Goal: Task Accomplishment & Management: Complete application form

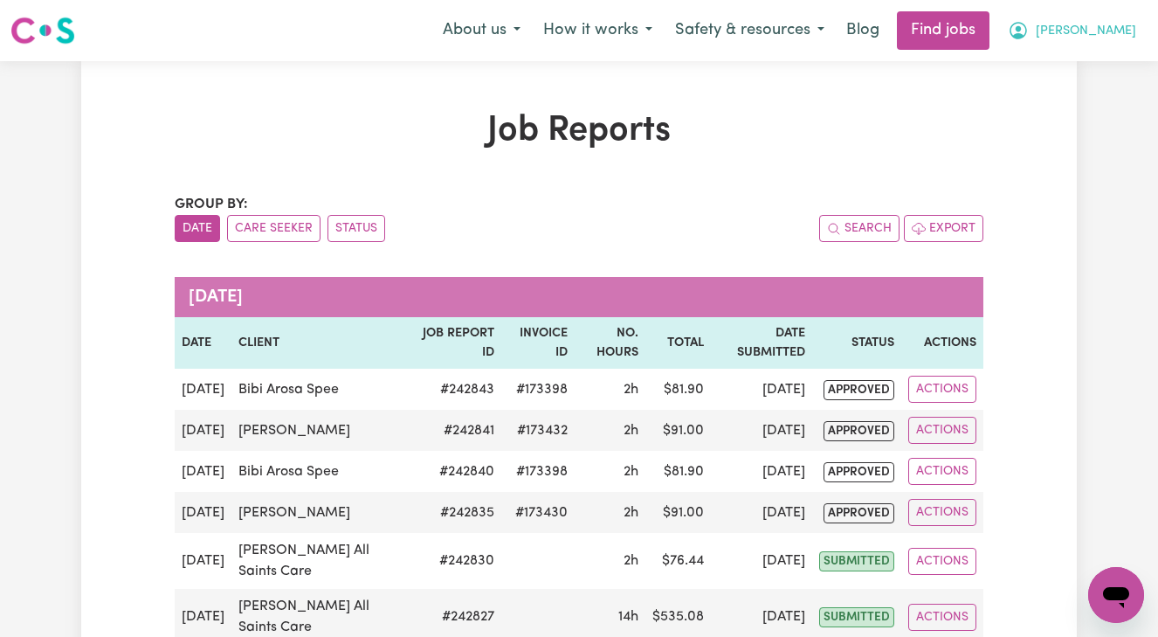
click at [1108, 31] on span "[PERSON_NAME]" at bounding box center [1086, 31] width 100 height 19
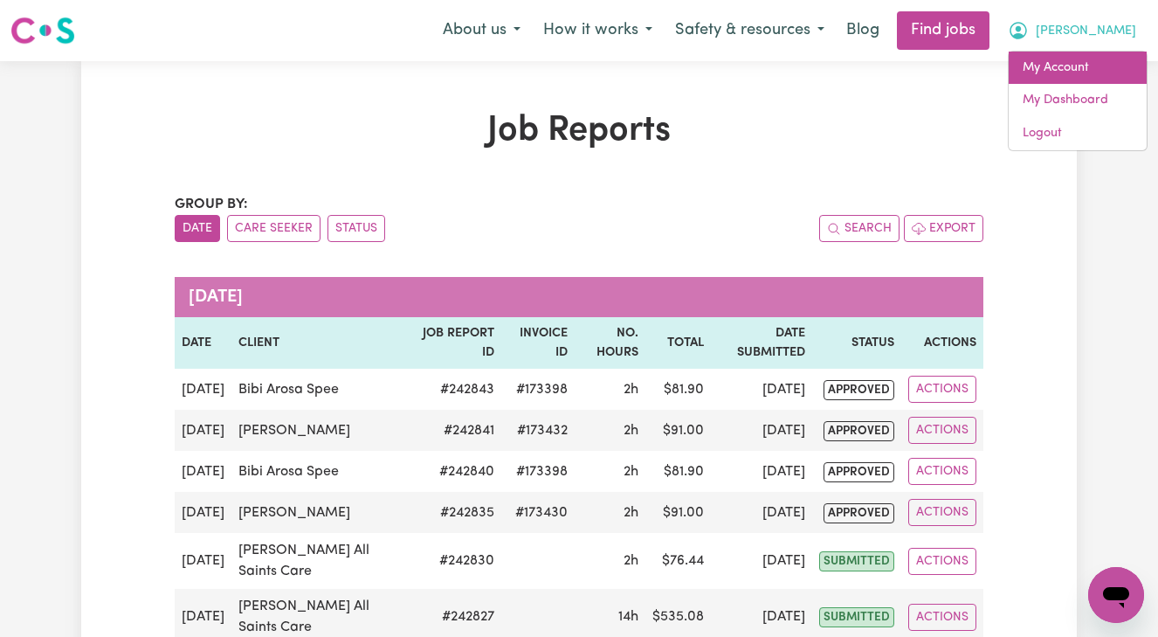
click at [1085, 65] on link "My Account" at bounding box center [1077, 68] width 138 height 33
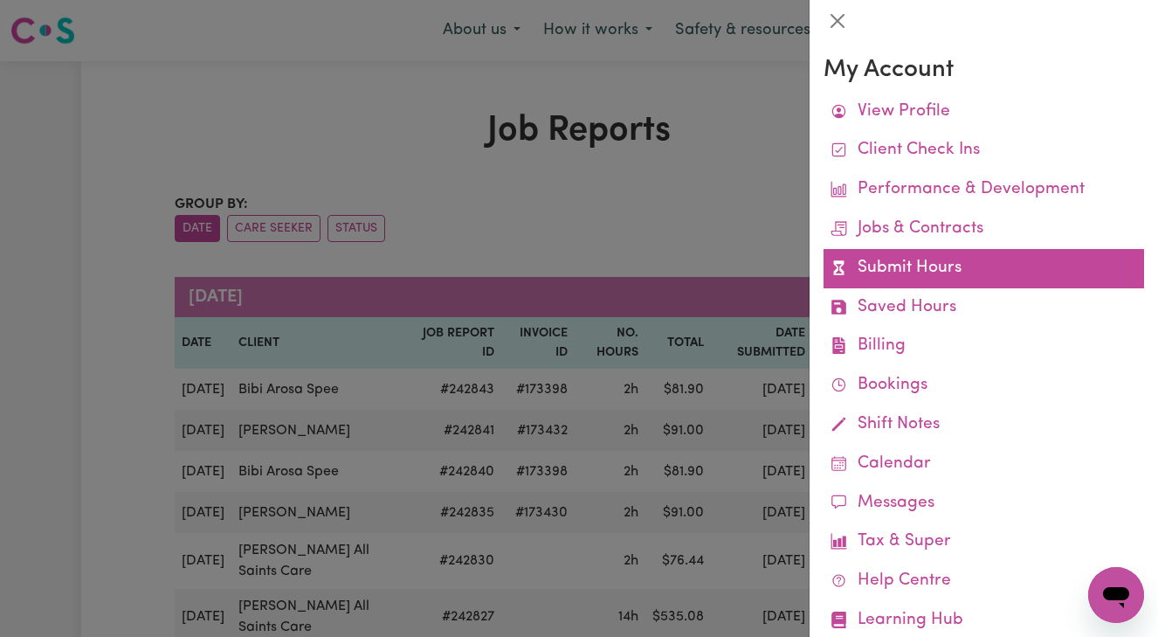
click at [1003, 265] on link "Submit Hours" at bounding box center [983, 268] width 320 height 39
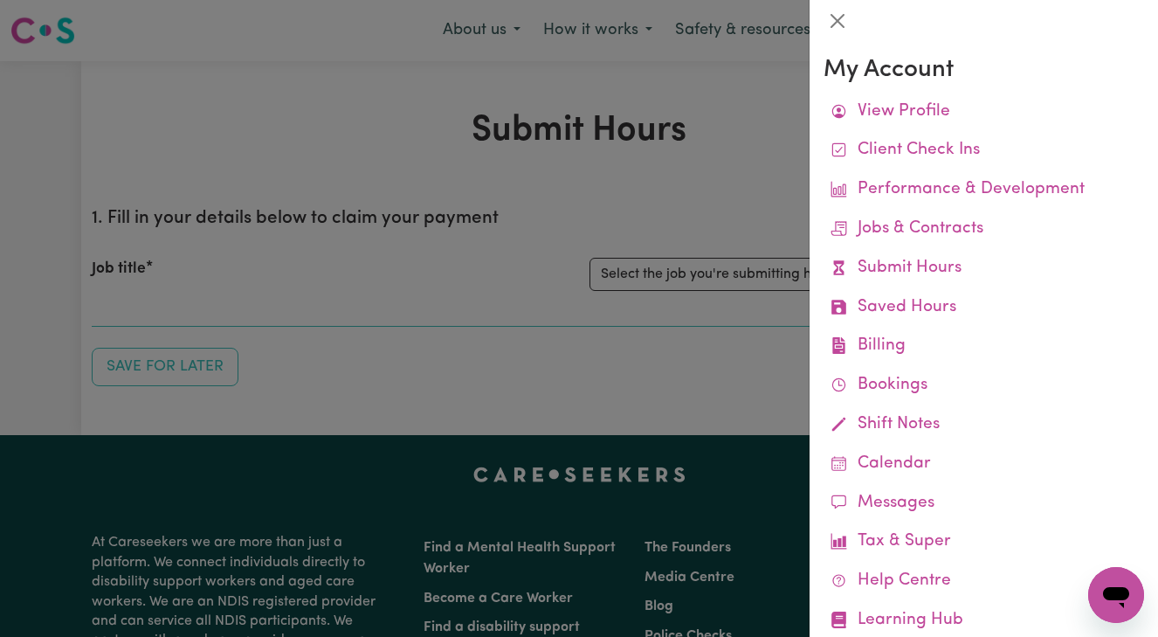
click at [729, 316] on div at bounding box center [579, 318] width 1158 height 637
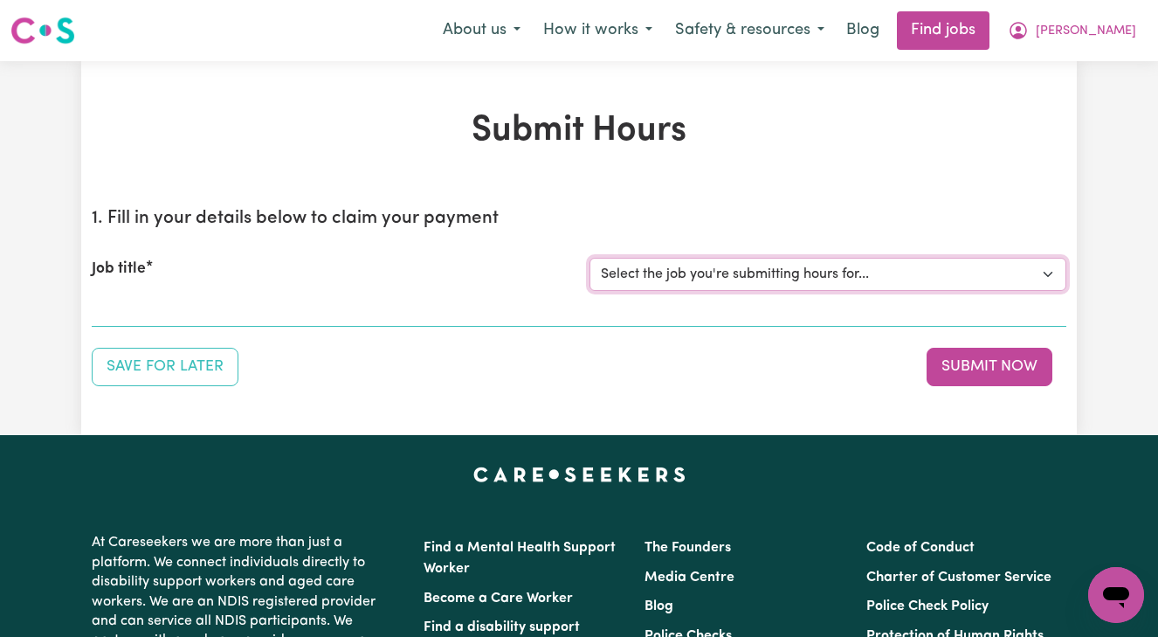
select select "13873"
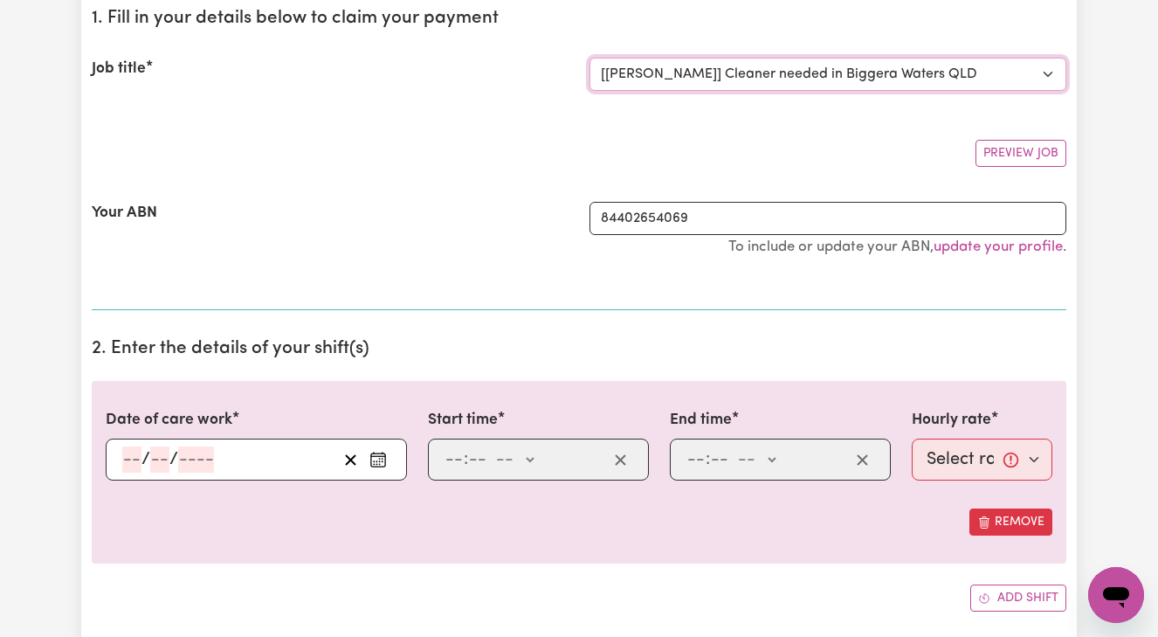
scroll to position [203, 0]
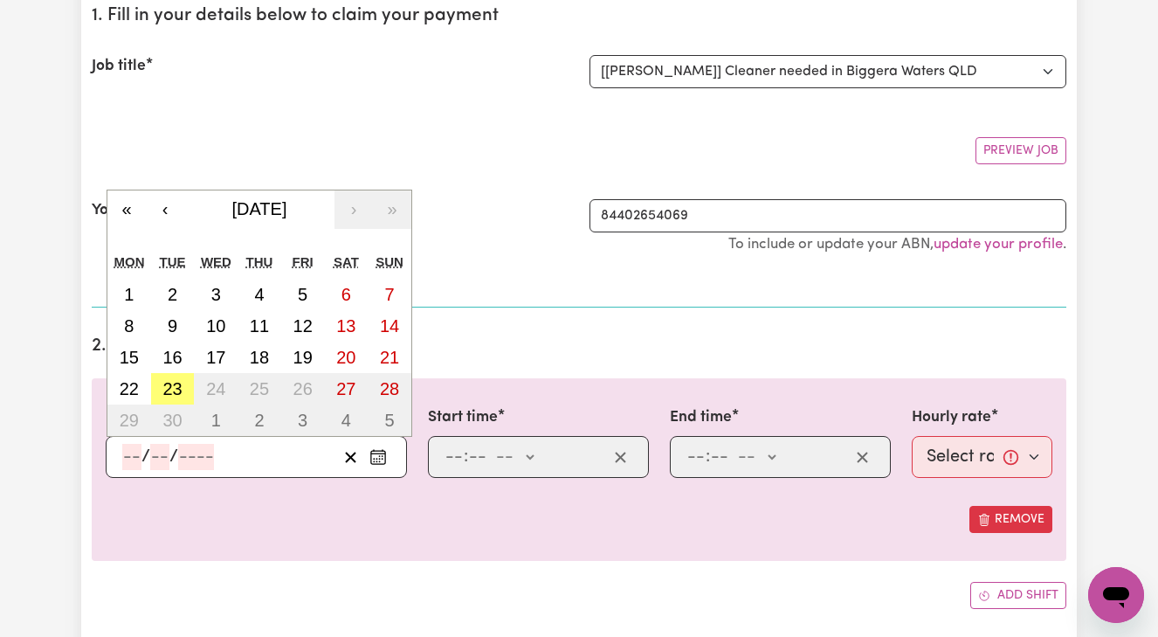
click at [124, 451] on input "number" at bounding box center [131, 457] width 19 height 26
click at [172, 382] on abbr "23" at bounding box center [171, 388] width 19 height 19
type input "[DATE]"
type input "23"
type input "9"
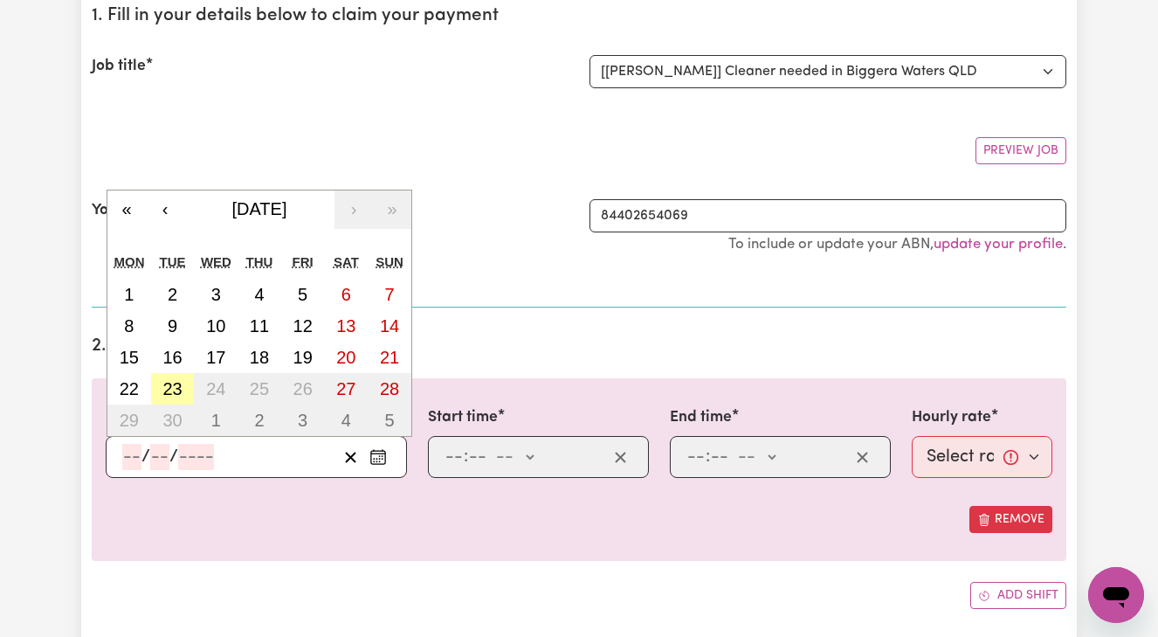
type input "2025"
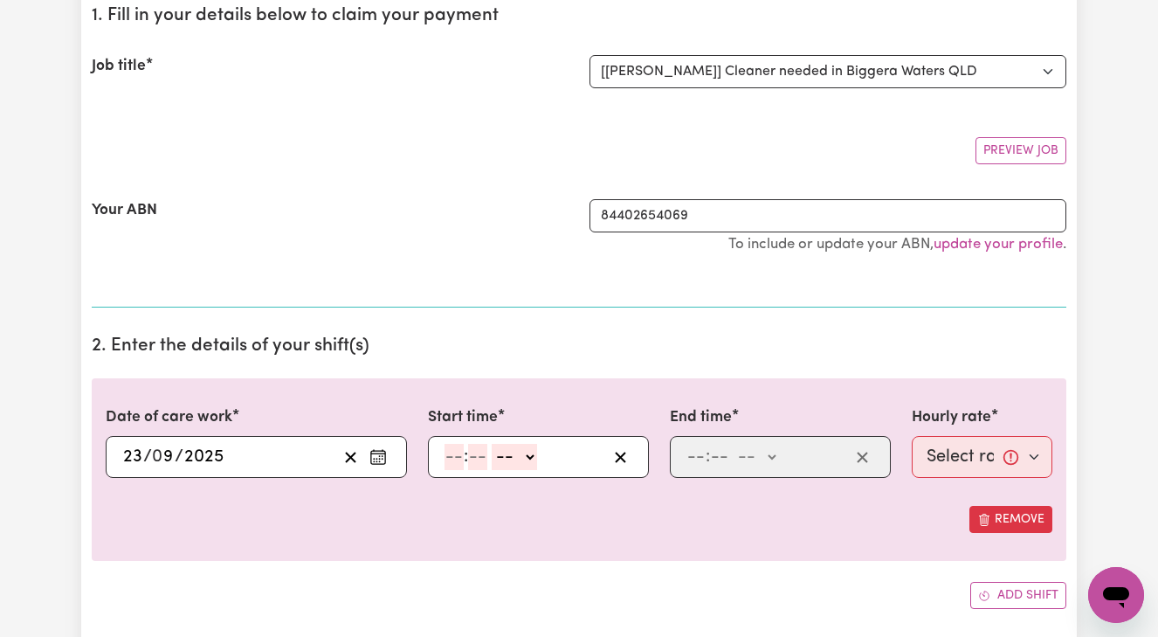
click at [447, 453] on input "number" at bounding box center [453, 457] width 19 height 26
type input "8"
type input "00"
select select "am"
type input "08:00"
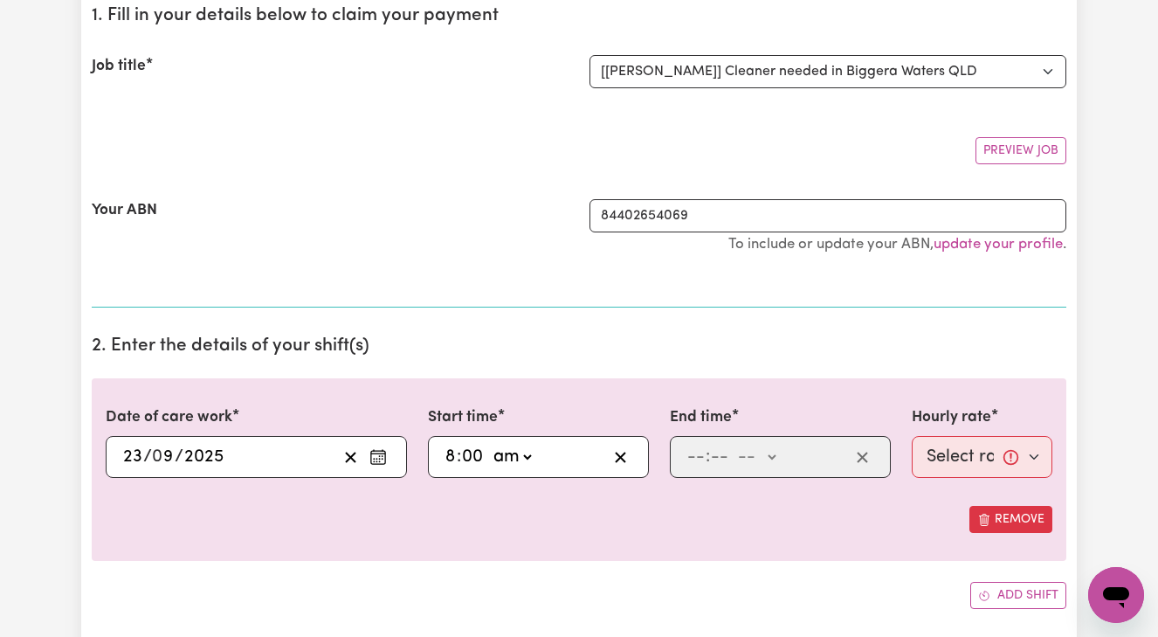
type input "0"
click at [687, 453] on input "number" at bounding box center [695, 457] width 19 height 26
type input "10"
type input "00"
select select "am"
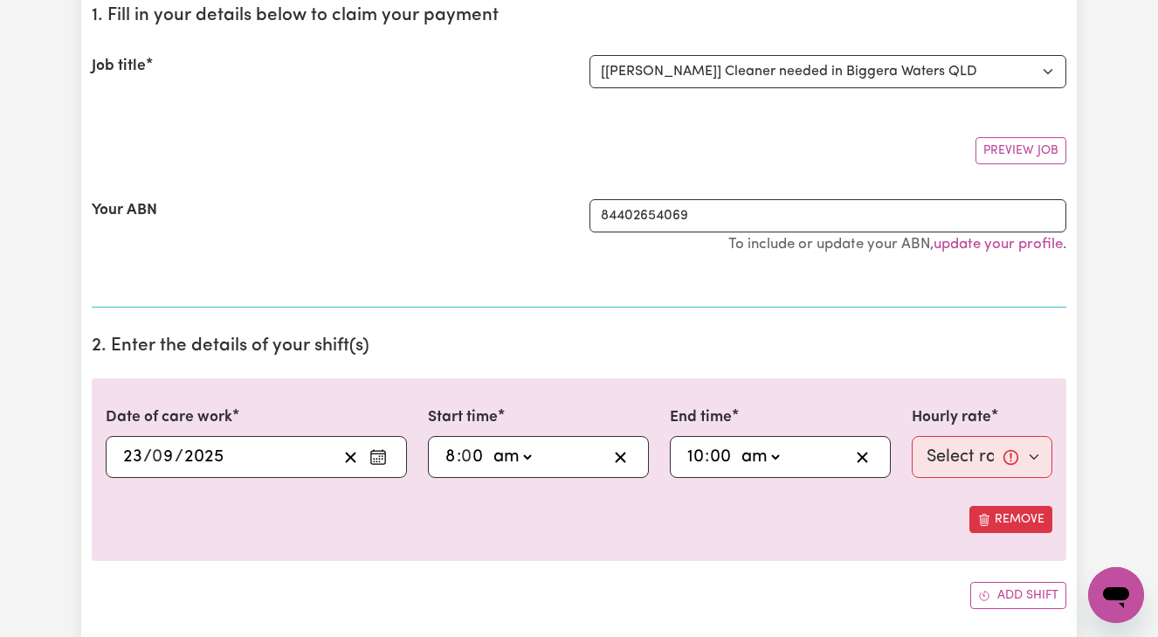
type input "10:00"
type input "0"
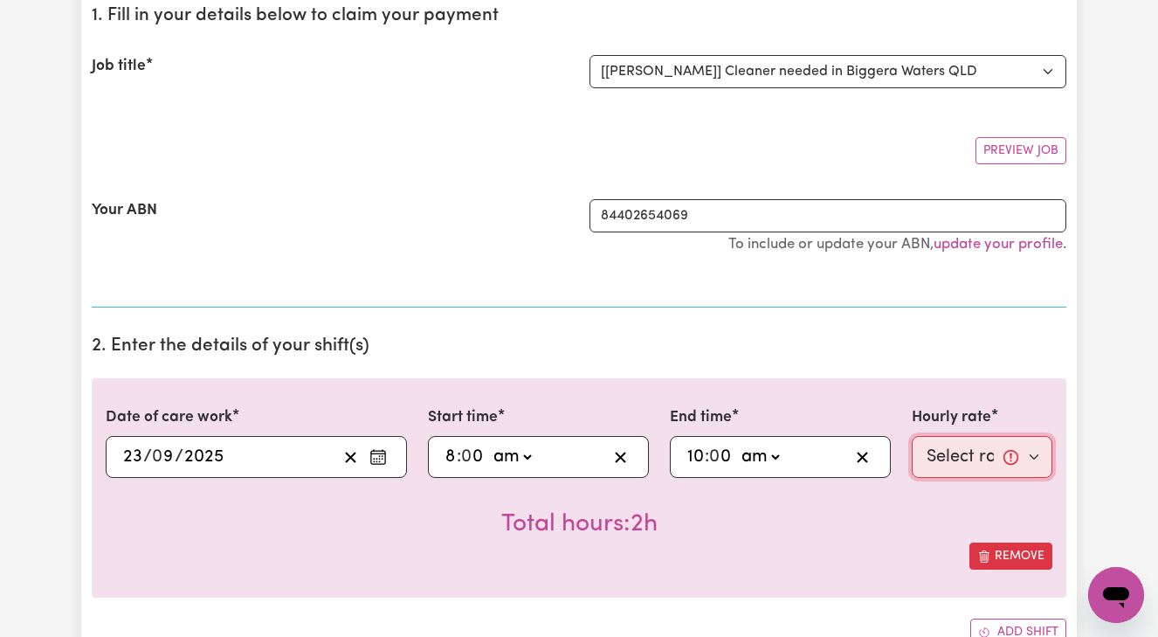
select select "50-Weekday"
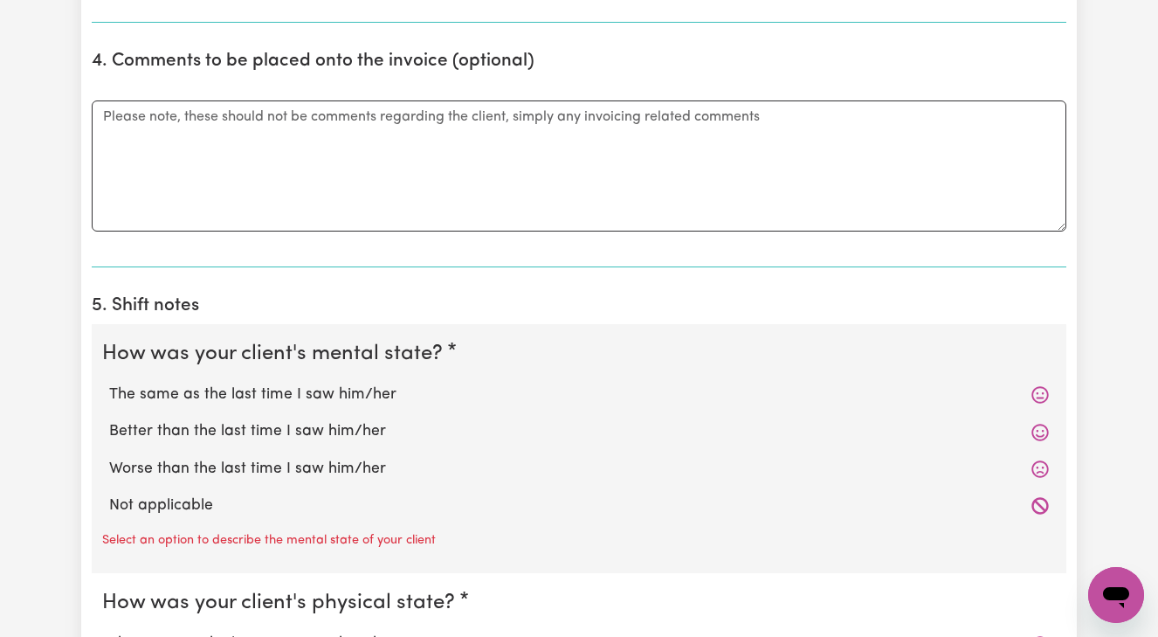
scroll to position [1036, 0]
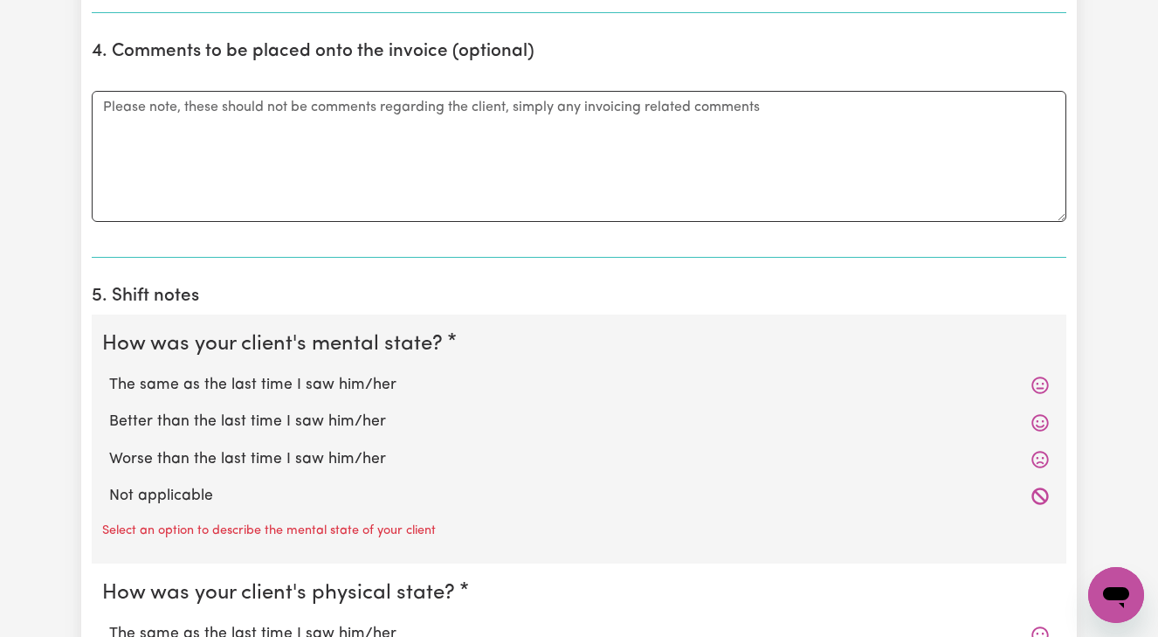
click at [344, 414] on label "Better than the last time I saw him/her" at bounding box center [579, 421] width 940 height 23
click at [109, 410] on input "Better than the last time I saw him/her" at bounding box center [108, 410] width 1 height 1
radio input "true"
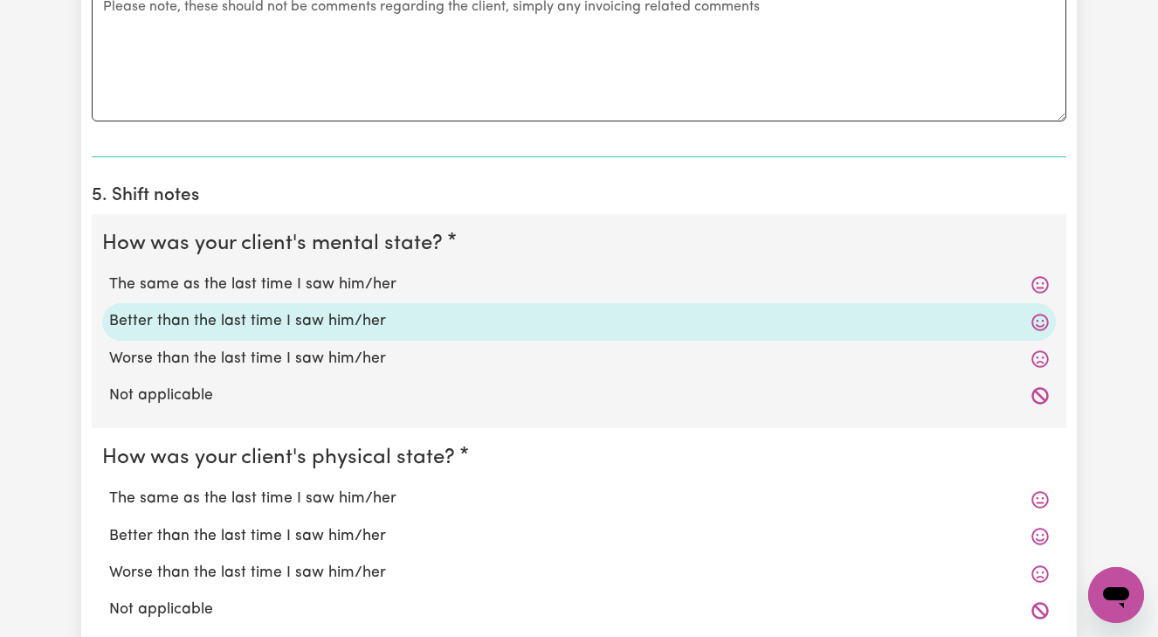
scroll to position [1139, 0]
click at [331, 527] on label "Better than the last time I saw him/her" at bounding box center [579, 534] width 940 height 23
click at [109, 523] on input "Better than the last time I saw him/her" at bounding box center [108, 522] width 1 height 1
radio input "true"
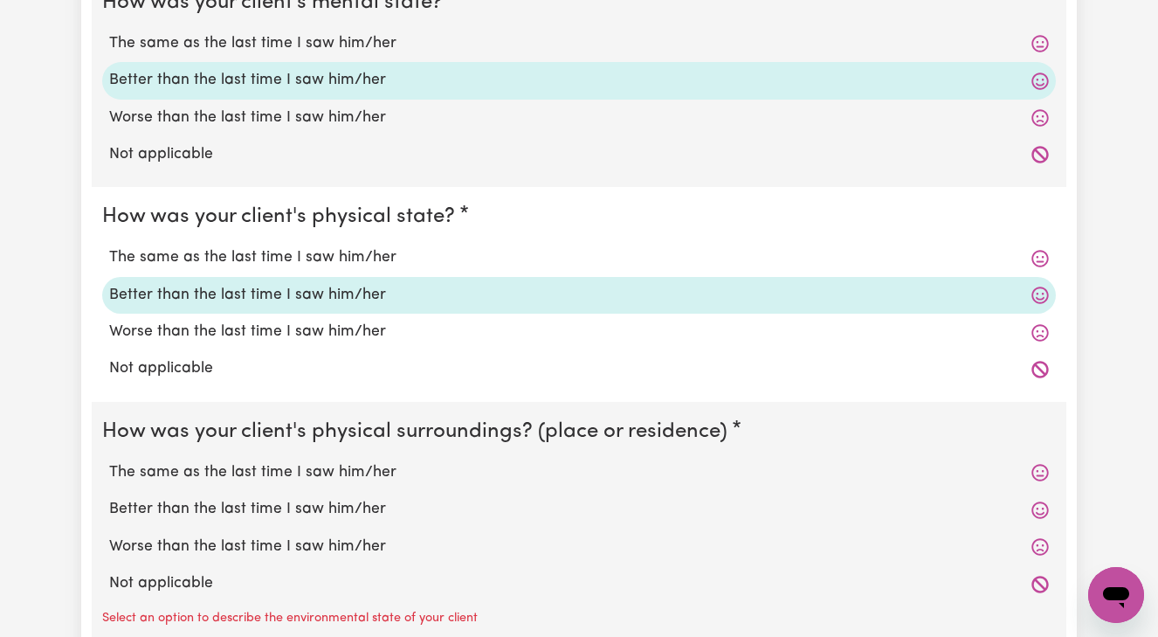
scroll to position [1382, 0]
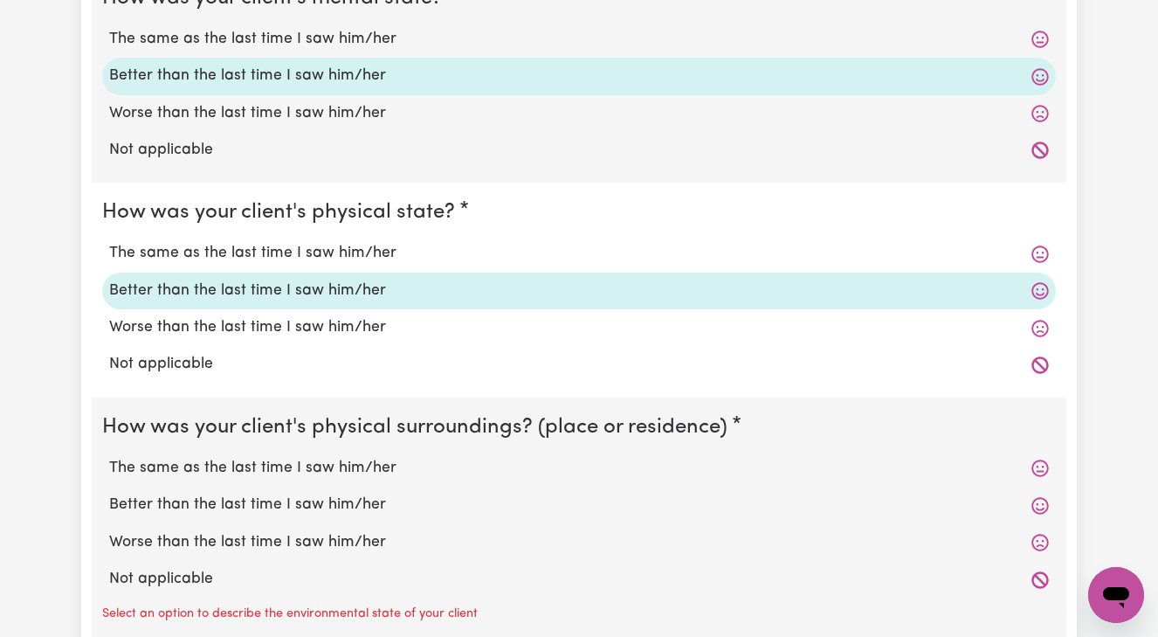
click at [300, 494] on label "Better than the last time I saw him/her" at bounding box center [579, 504] width 940 height 23
click at [109, 493] on input "Better than the last time I saw him/her" at bounding box center [108, 492] width 1 height 1
radio input "true"
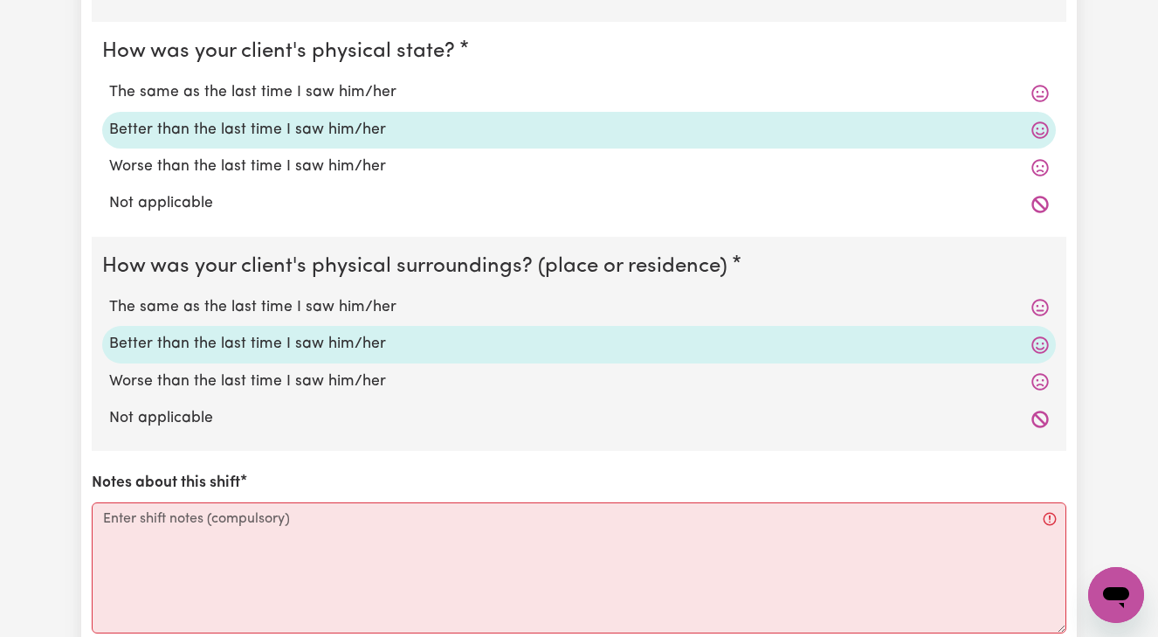
scroll to position [1559, 0]
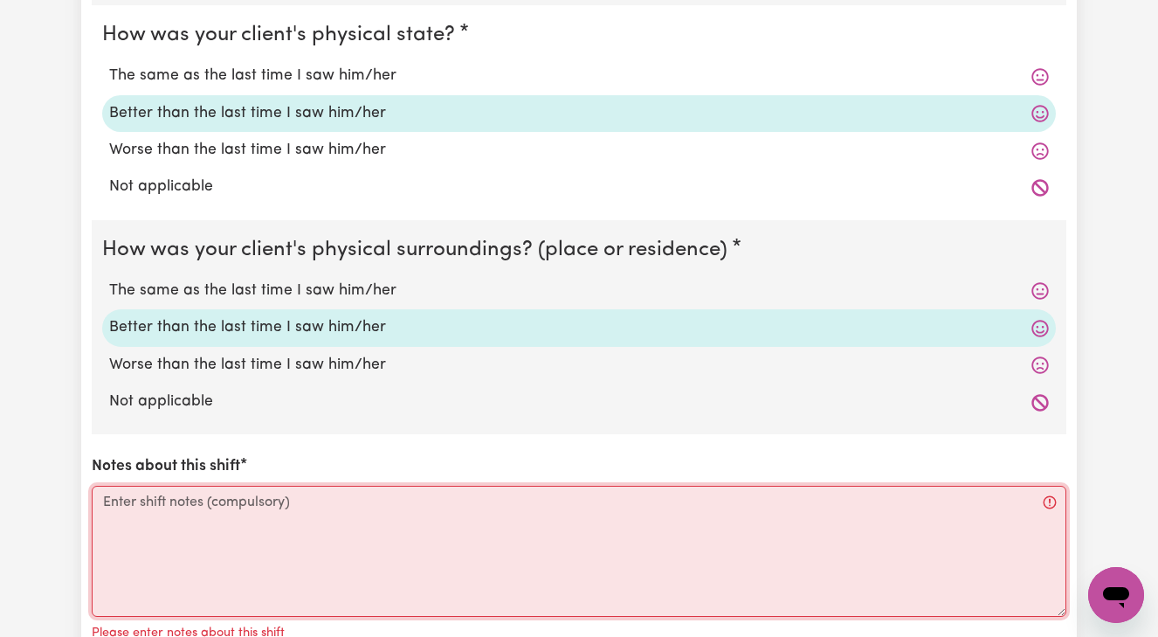
click at [107, 487] on textarea "Notes about this shift" at bounding box center [579, 550] width 974 height 131
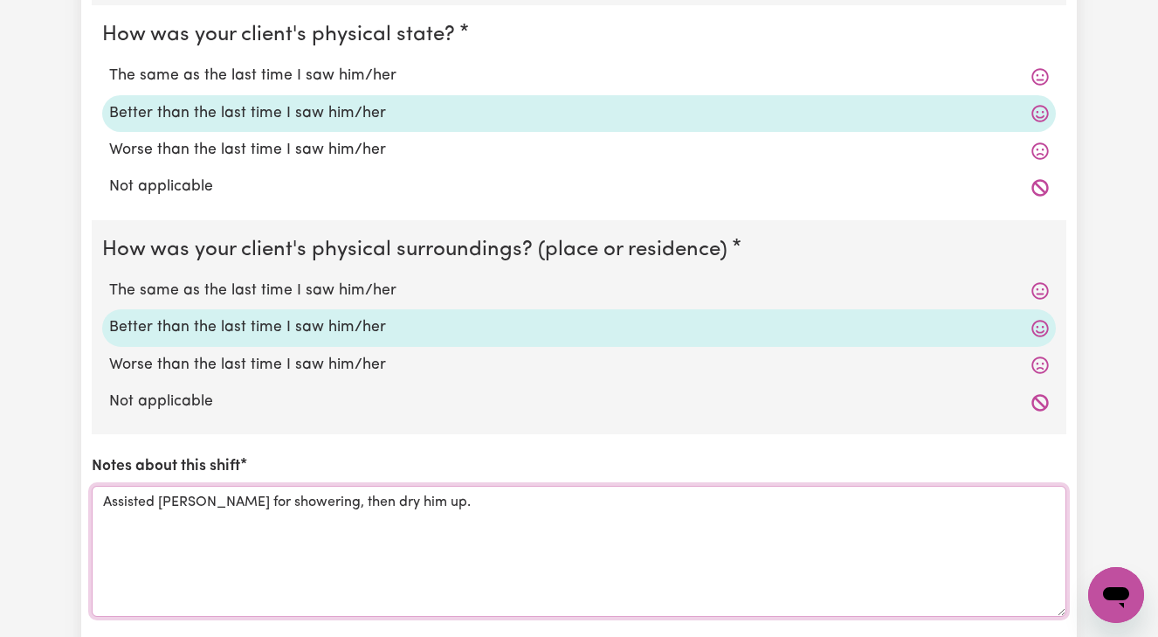
type textarea "Assisted [PERSON_NAME] for showering, then dry him up."
